Goal: Task Accomplishment & Management: Use online tool/utility

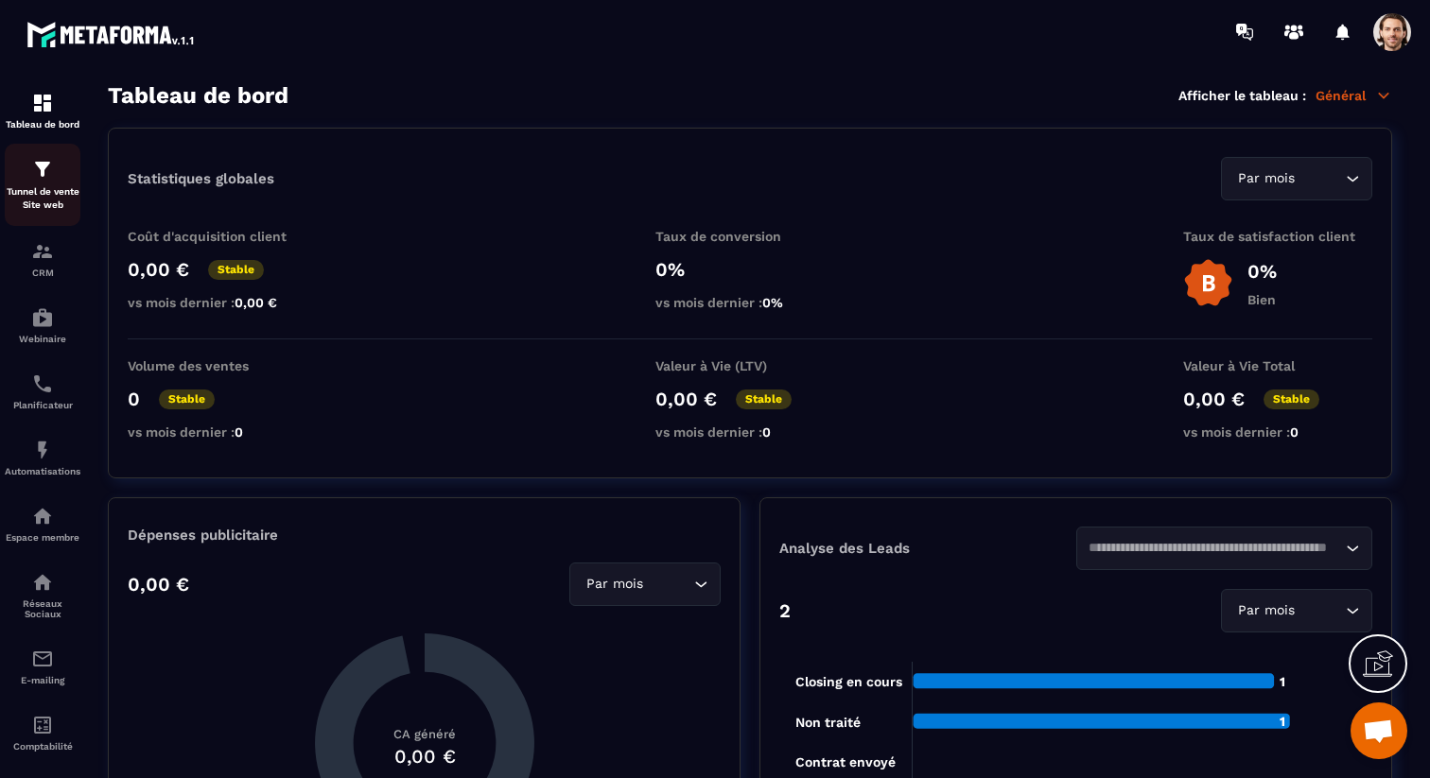
click at [51, 172] on img at bounding box center [42, 169] width 23 height 23
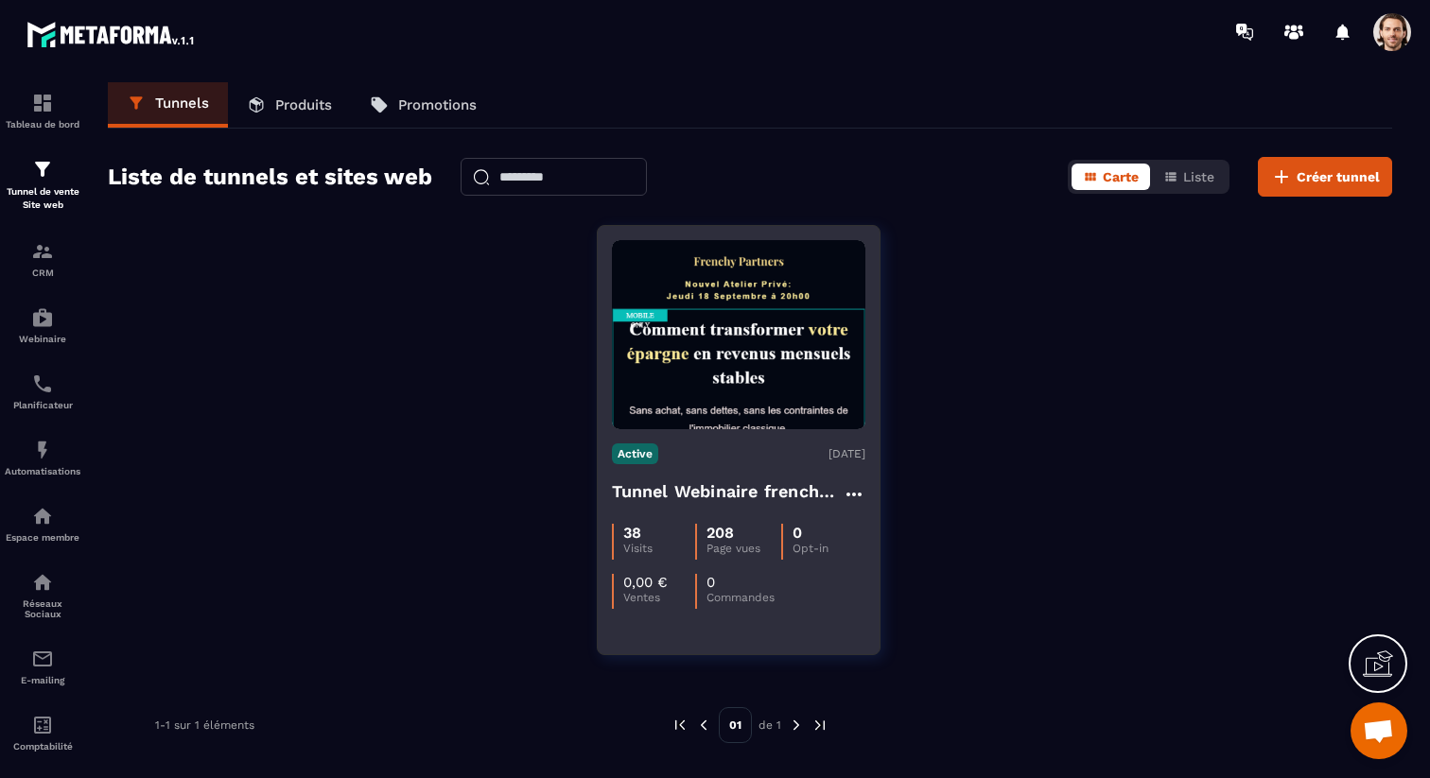
click at [730, 488] on h4 "Tunnel Webinaire frenchy partners" at bounding box center [727, 492] width 231 height 26
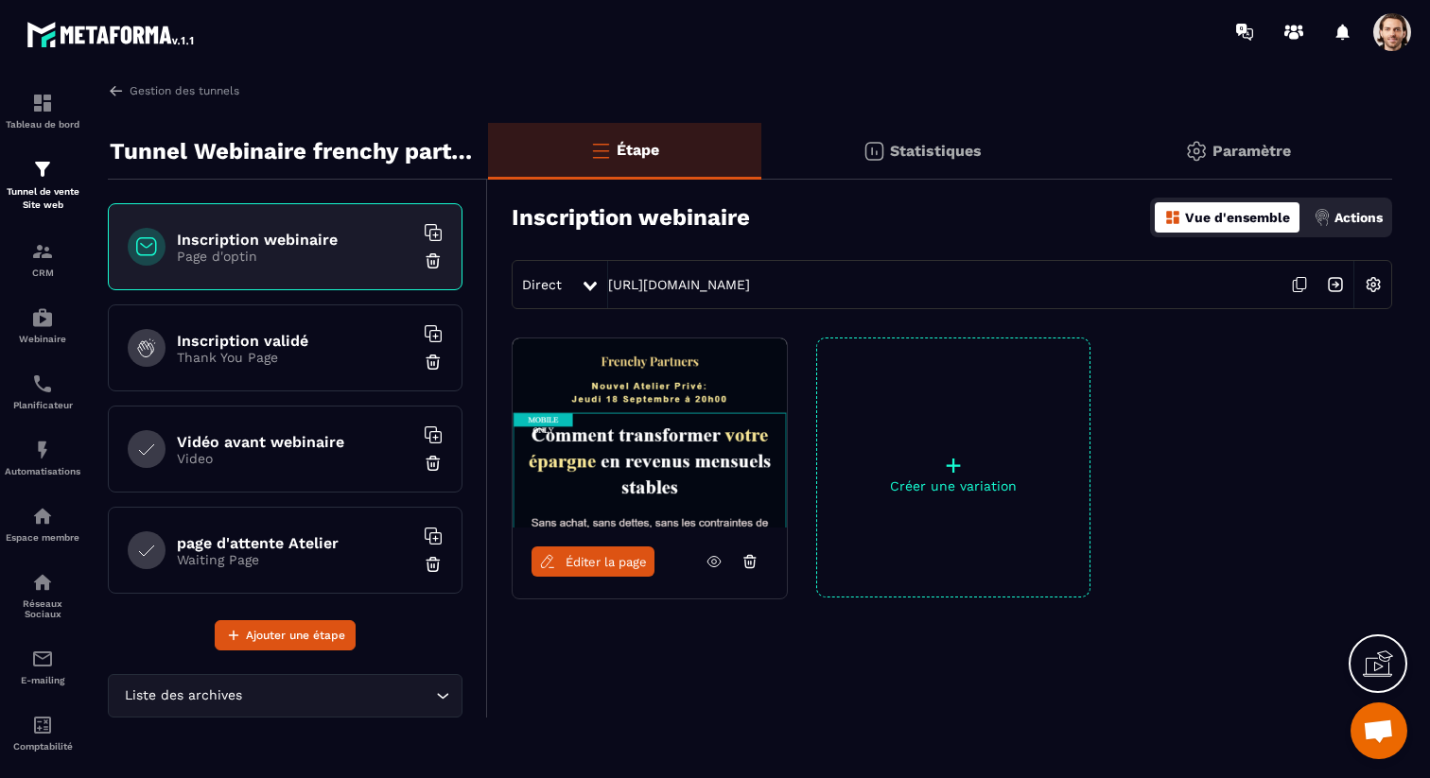
click at [705, 564] on icon at bounding box center [713, 561] width 17 height 17
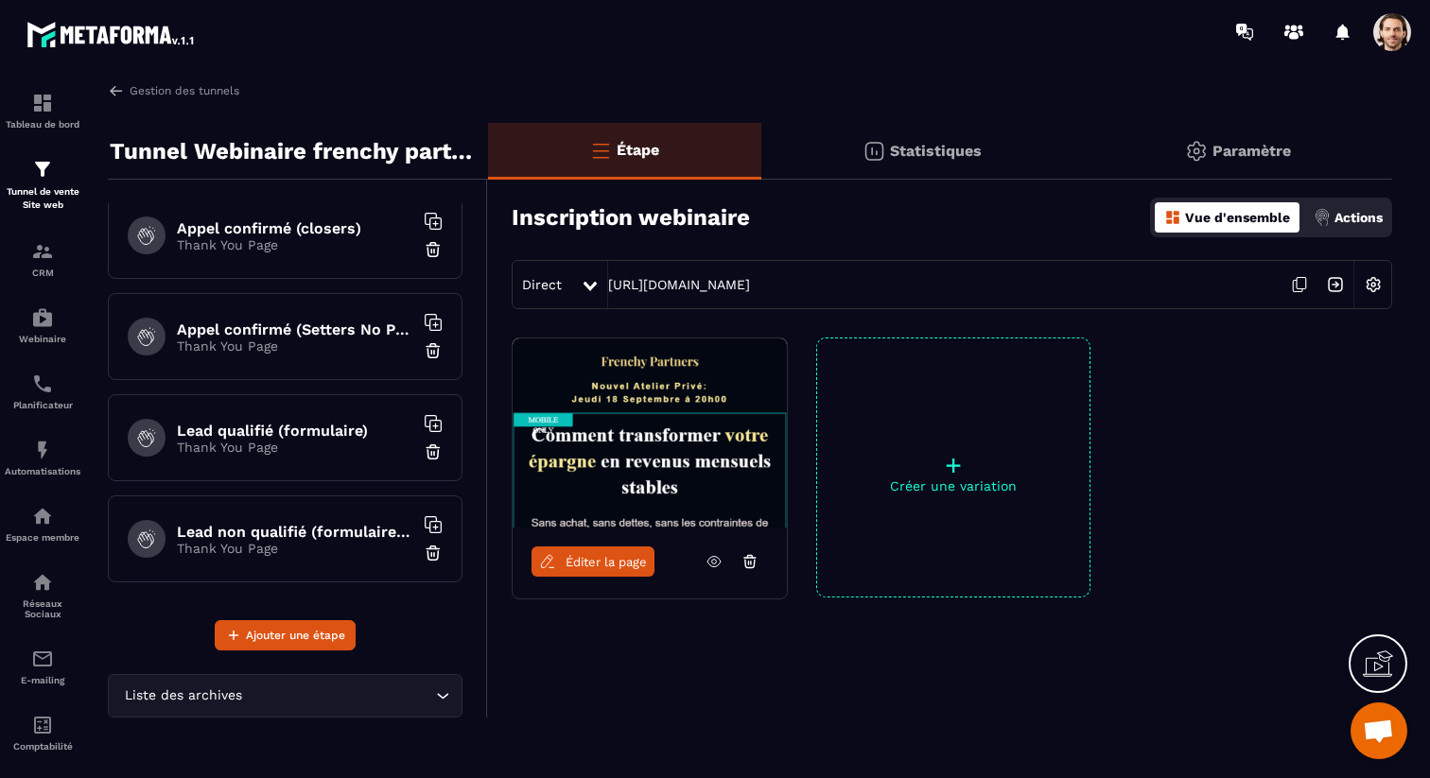
click at [279, 549] on p "Thank You Page" at bounding box center [295, 548] width 236 height 15
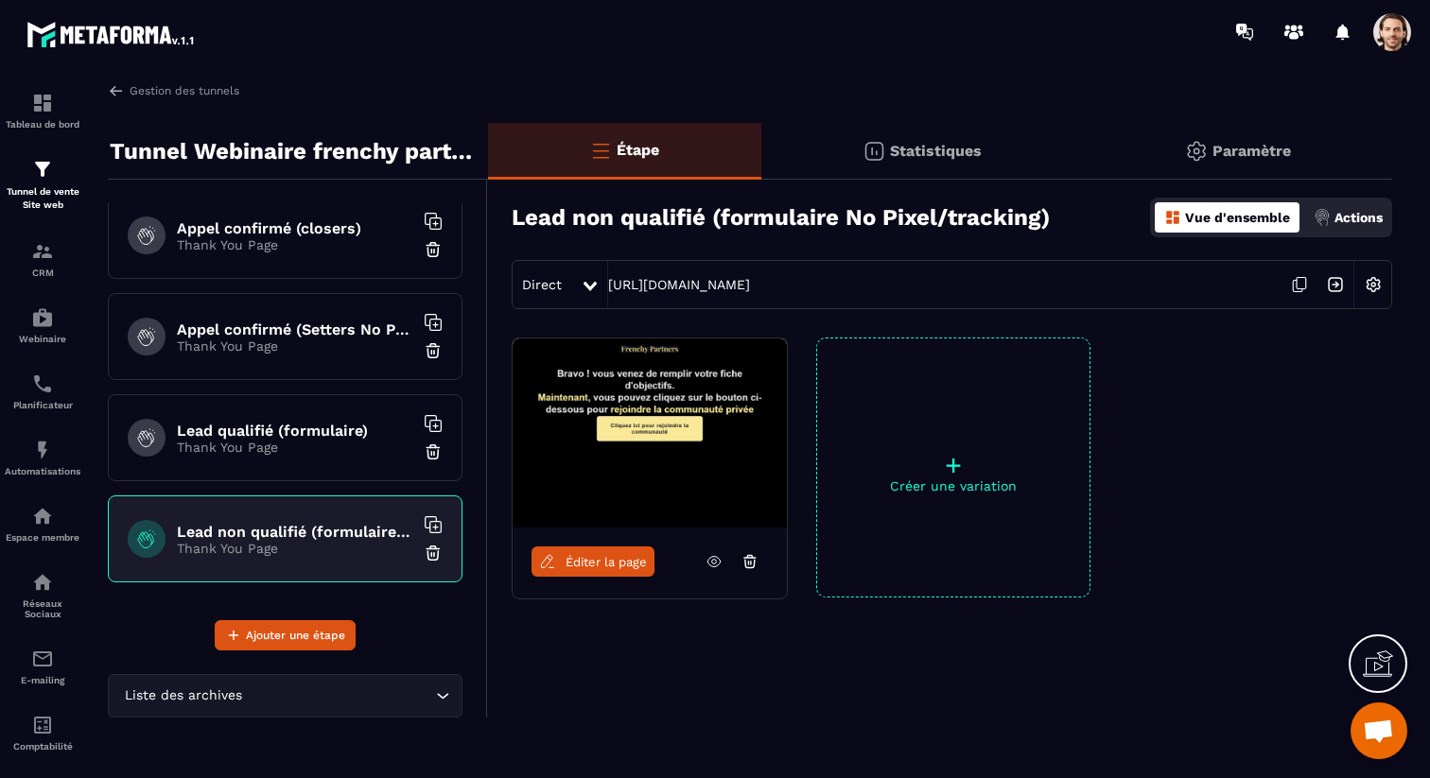
click at [596, 565] on span "Éditer la page" at bounding box center [606, 562] width 81 height 14
